Goal: Find specific page/section: Find specific page/section

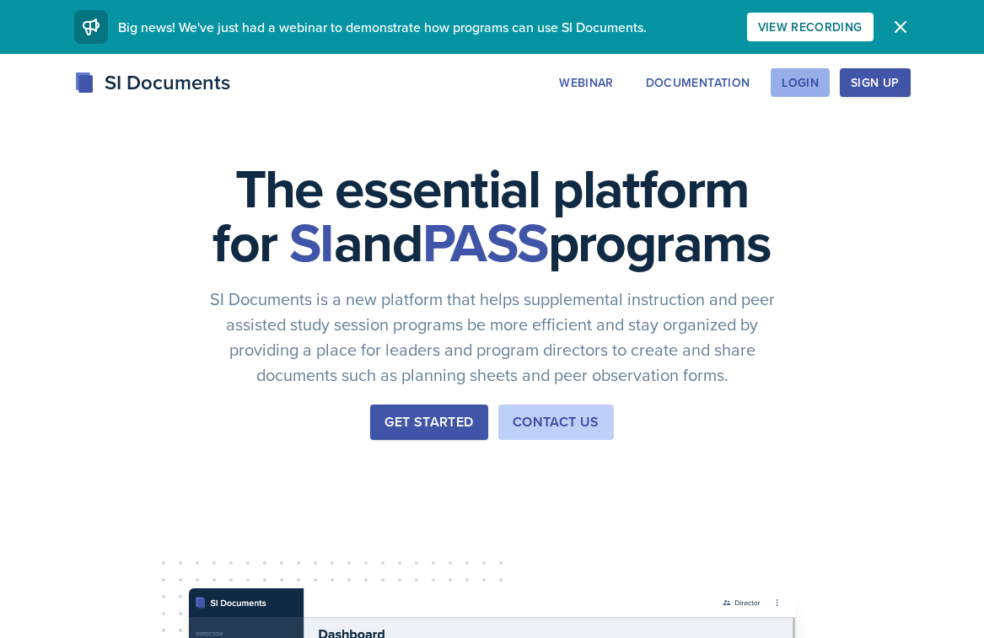
click at [788, 86] on div "Login" at bounding box center [800, 82] width 37 height 13
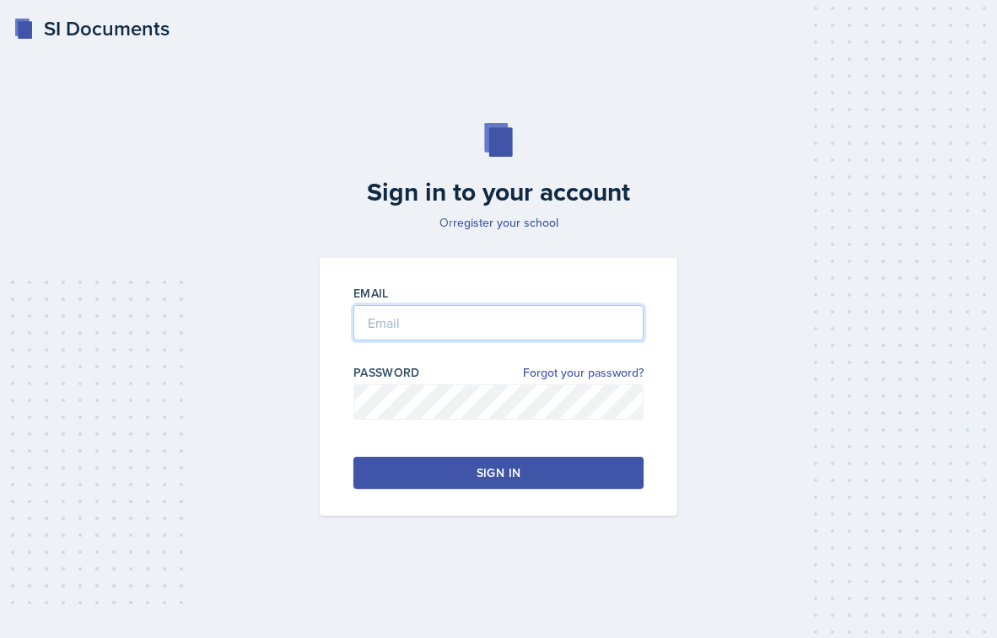
type input "[PERSON_NAME][EMAIL_ADDRESS][PERSON_NAME][DOMAIN_NAME]"
click at [480, 470] on div "Sign in" at bounding box center [498, 473] width 44 height 17
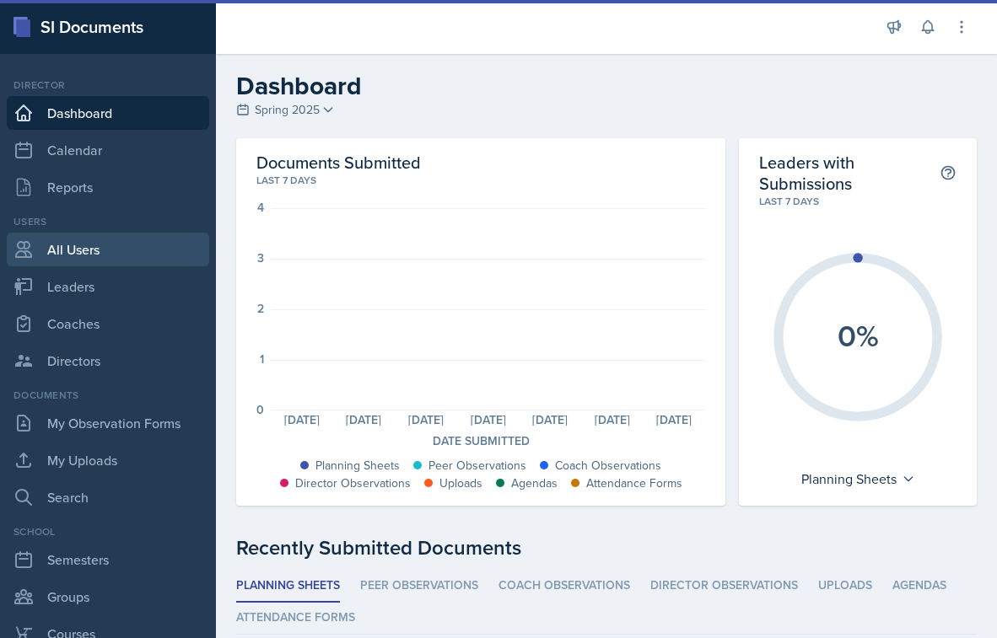
click at [94, 259] on link "All Users" at bounding box center [108, 250] width 202 height 34
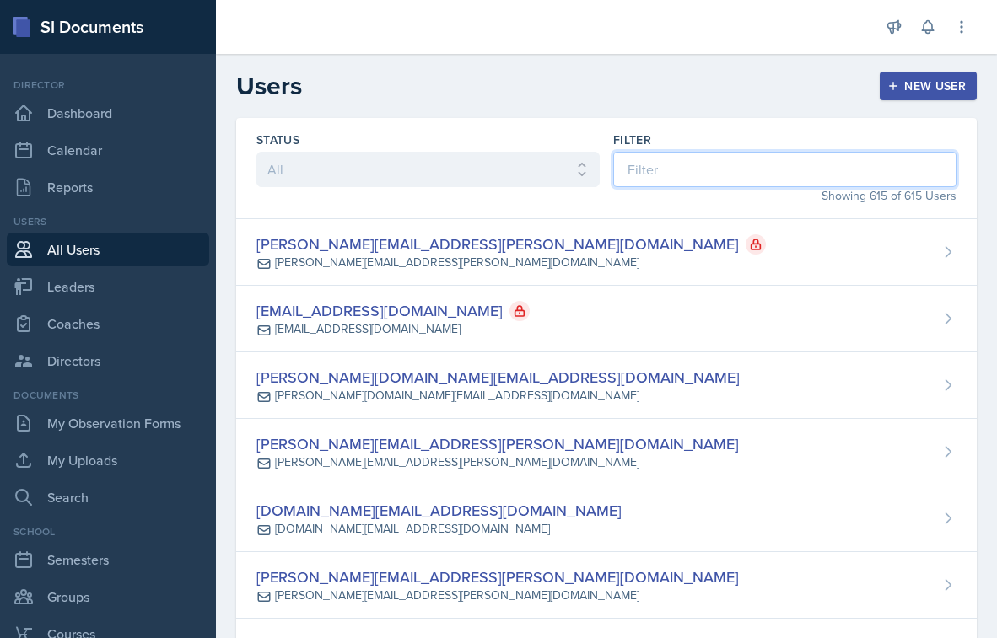
click at [674, 176] on input at bounding box center [784, 169] width 343 height 35
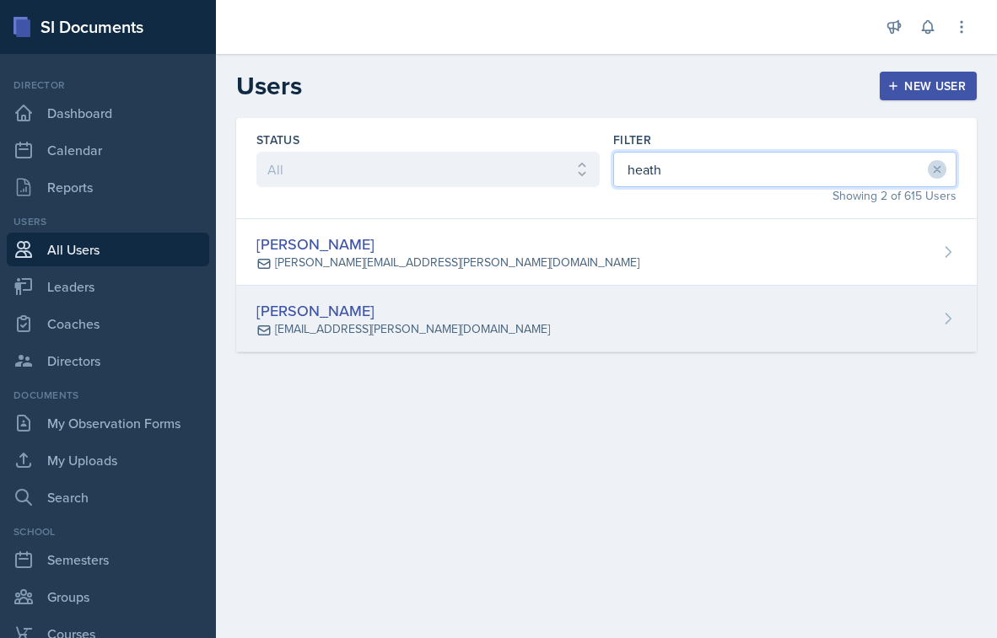
type input "heath"
click at [540, 299] on div "[PERSON_NAME] [PERSON_NAME][EMAIL_ADDRESS][PERSON_NAME][DOMAIN_NAME]" at bounding box center [606, 319] width 740 height 67
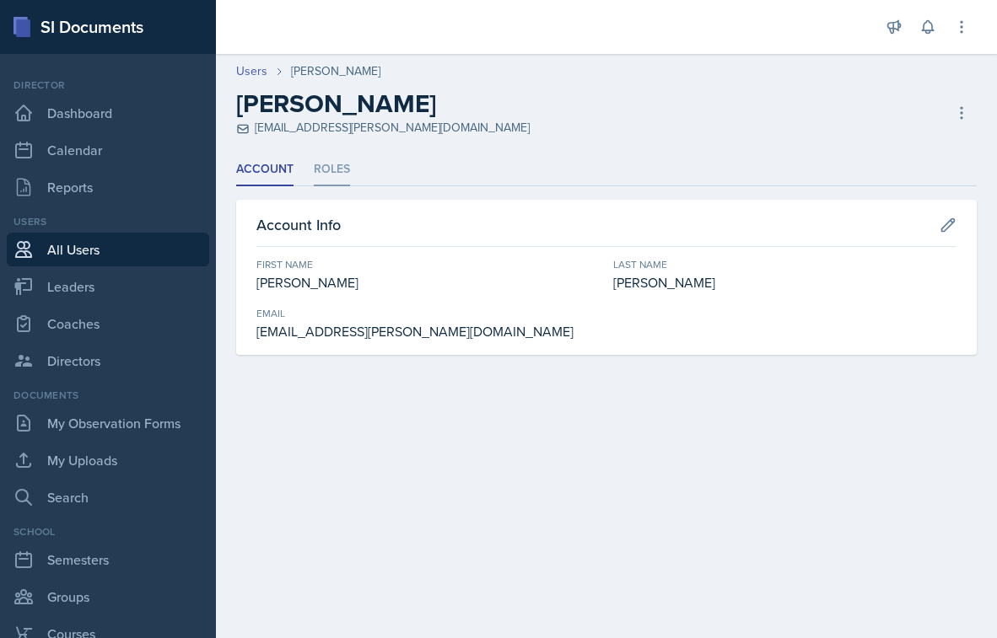
click at [318, 169] on li "Roles" at bounding box center [332, 169] width 36 height 33
